Goal: Task Accomplishment & Management: Manage account settings

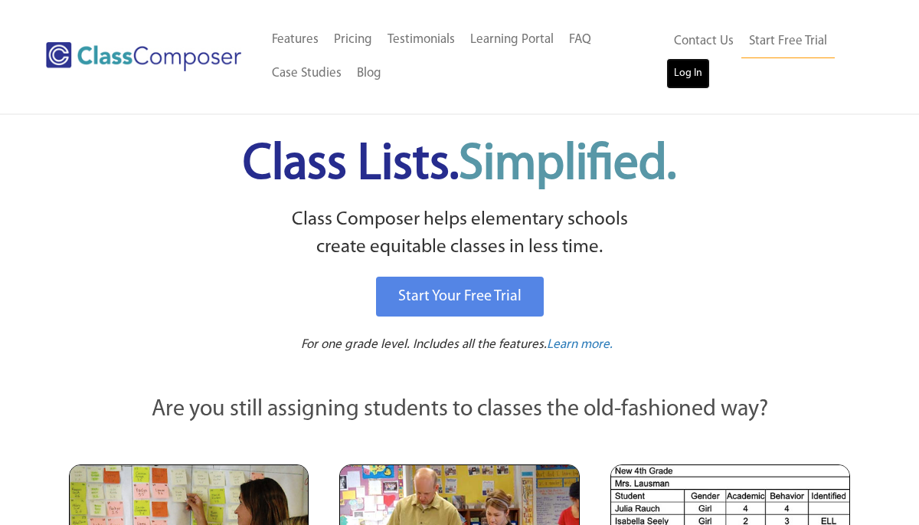
click at [683, 73] on link "Log In" at bounding box center [688, 73] width 44 height 31
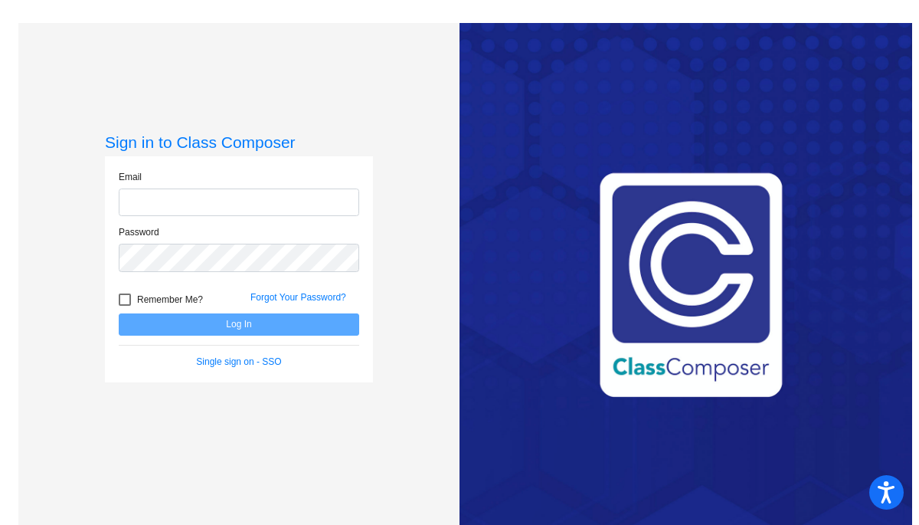
type input "[EMAIL_ADDRESS][DOMAIN_NAME]"
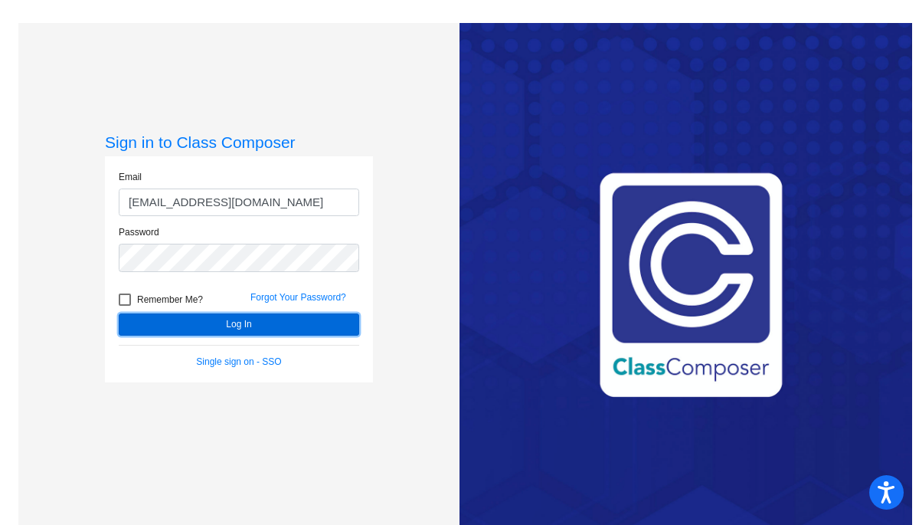
click at [235, 331] on button "Log In" at bounding box center [239, 324] width 241 height 22
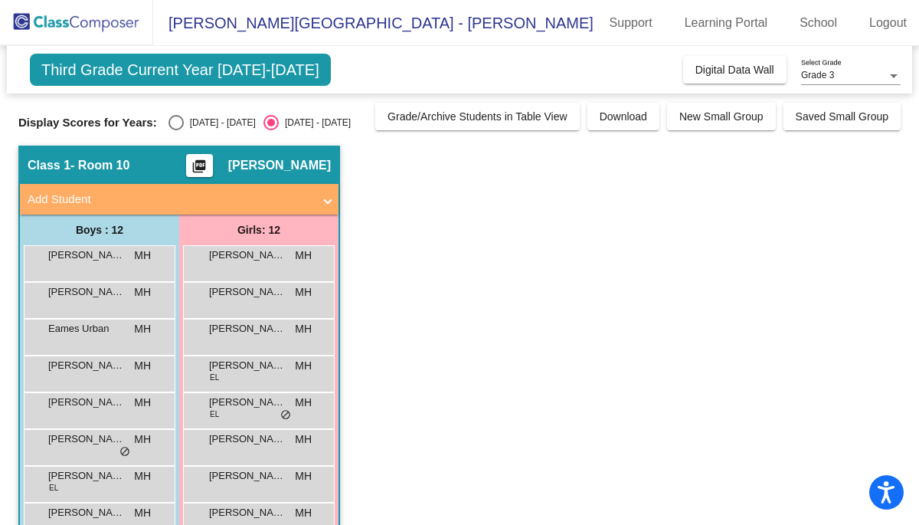
click at [200, 123] on div "[DATE] - [DATE]" at bounding box center [220, 123] width 72 height 14
click at [176, 130] on input "[DATE] - [DATE]" at bounding box center [175, 130] width 1 height 1
radio input "true"
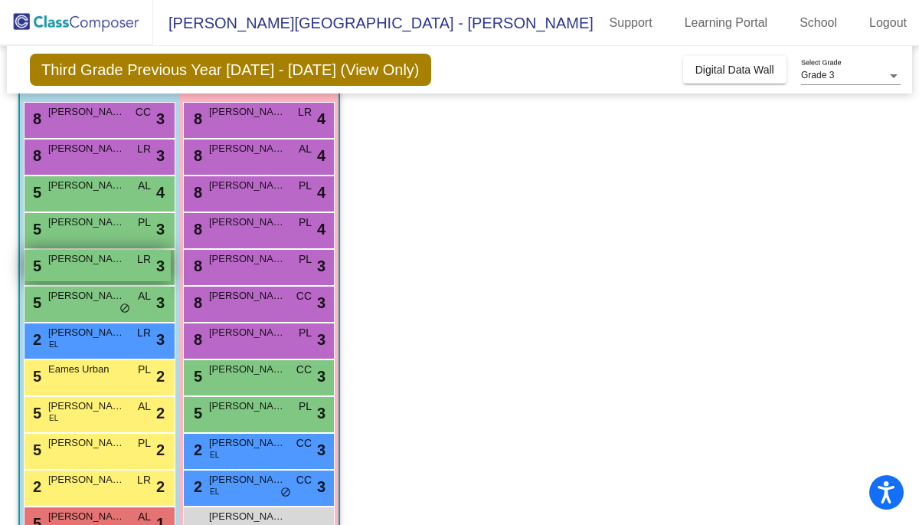
scroll to position [186, 0]
